Goal: Information Seeking & Learning: Learn about a topic

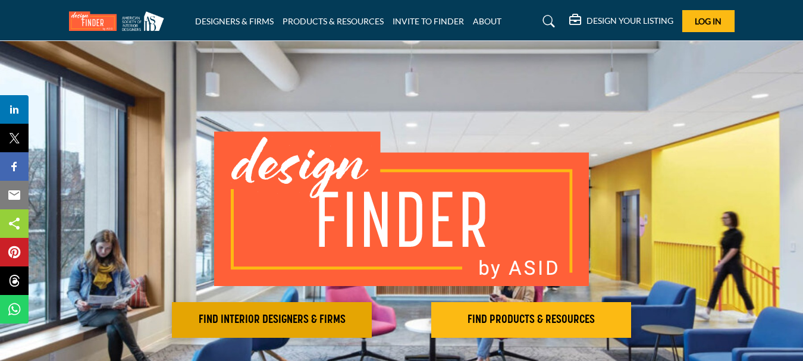
click at [319, 315] on h2 "FIND INTERIOR DESIGNERS & FIRMS" at bounding box center [271, 320] width 193 height 14
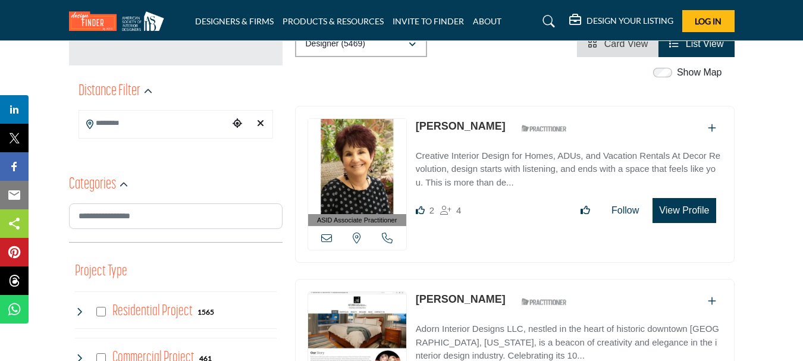
scroll to position [357, 0]
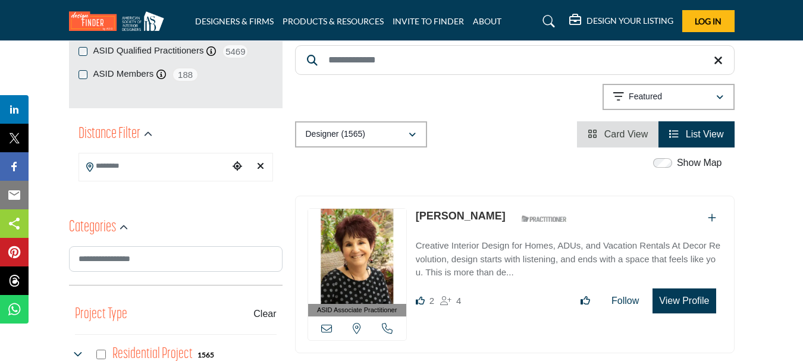
scroll to position [238, 0]
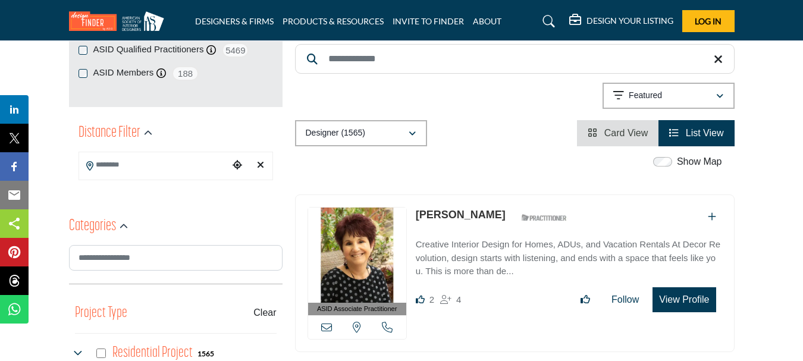
click at [181, 165] on input "Search Location" at bounding box center [154, 164] width 150 height 23
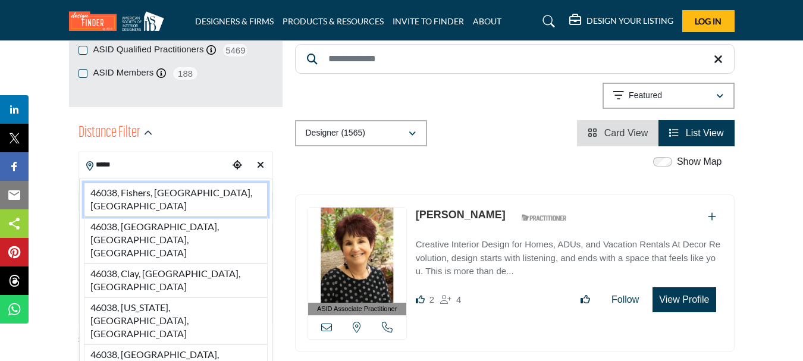
click at [155, 192] on li "46038, Fishers, IN, USA" at bounding box center [176, 200] width 184 height 34
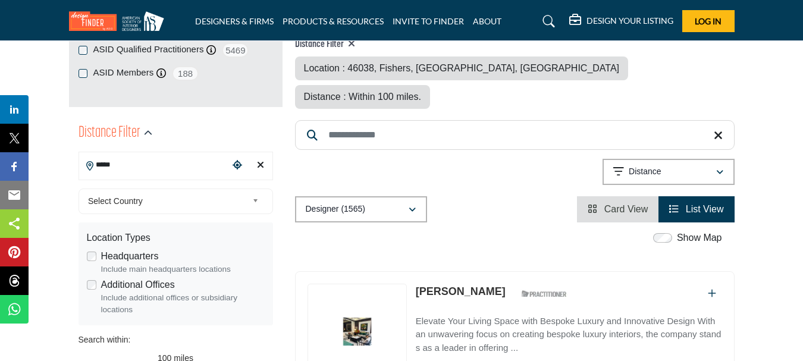
type input "**********"
type input "***"
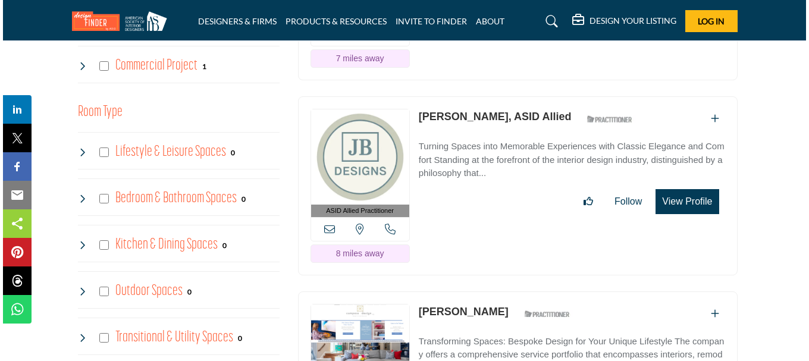
scroll to position [892, 0]
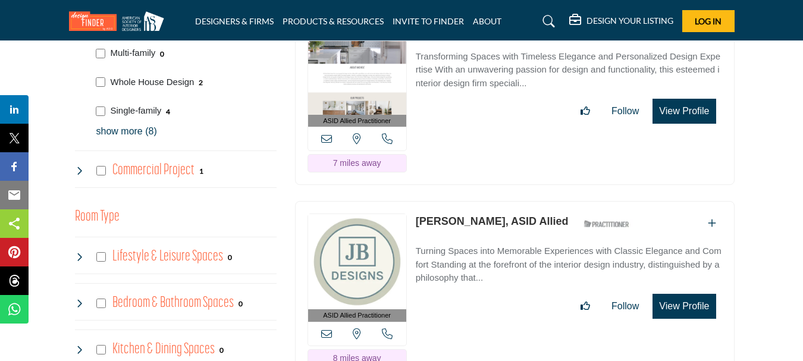
click at [678, 294] on button "View Profile" at bounding box center [684, 306] width 63 height 25
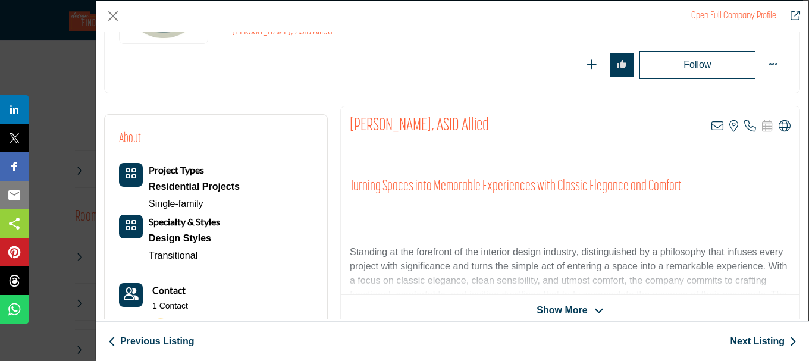
scroll to position [178, 0]
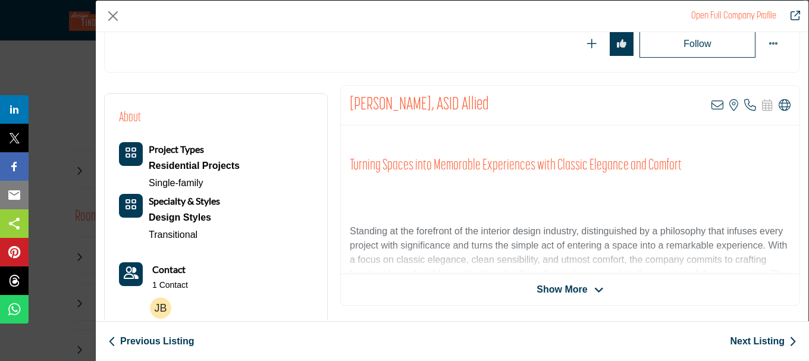
click at [553, 290] on span "Show More" at bounding box center [562, 290] width 51 height 14
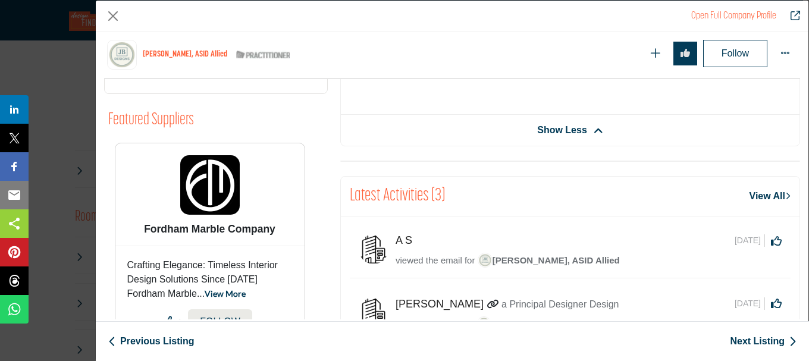
scroll to position [691, 0]
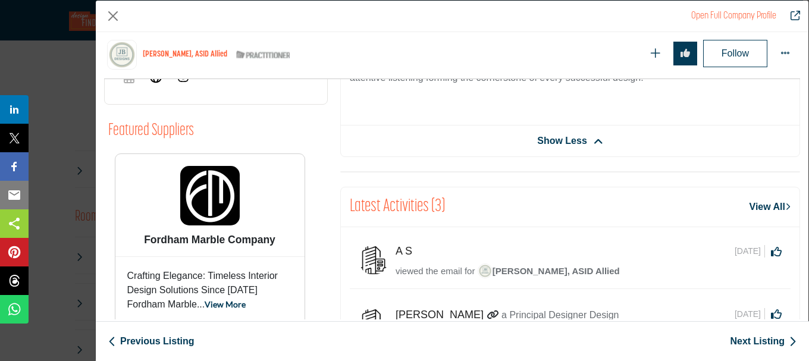
click at [761, 206] on link "View All" at bounding box center [770, 207] width 41 height 14
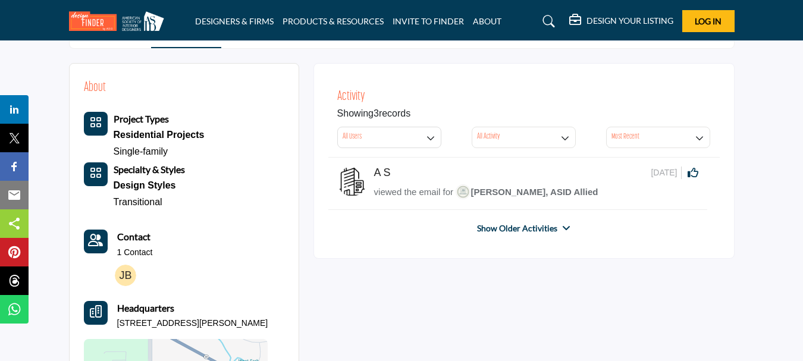
scroll to position [297, 0]
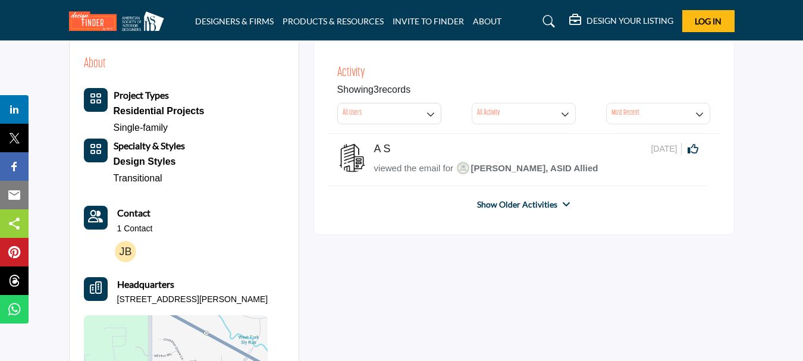
click at [145, 106] on div "Residential Projects" at bounding box center [159, 111] width 91 height 17
